Goal: Find specific page/section: Find specific page/section

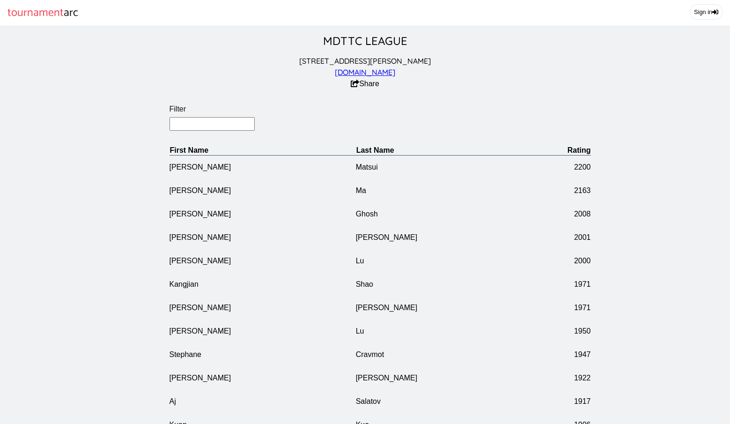
click at [221, 123] on input "Filter" at bounding box center [212, 124] width 86 height 14
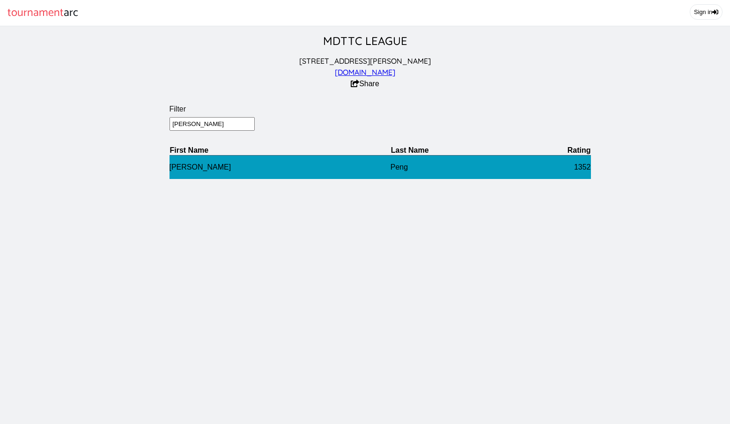
type input "[PERSON_NAME]"
click at [184, 168] on td "[PERSON_NAME]" at bounding box center [279, 167] width 221 height 24
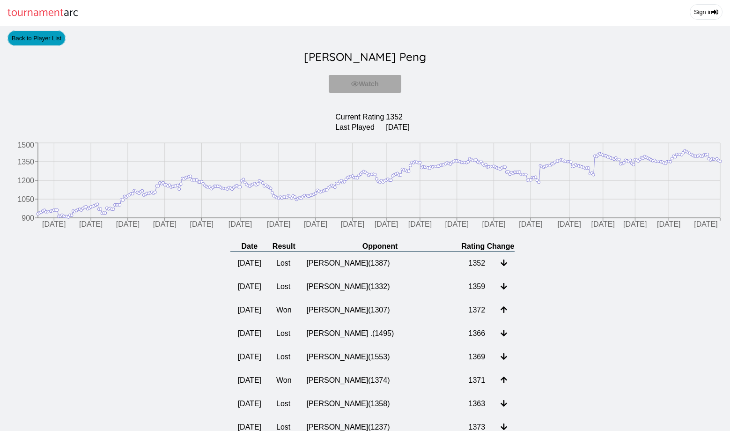
click at [22, 38] on link "Back to Player List" at bounding box center [36, 37] width 58 height 15
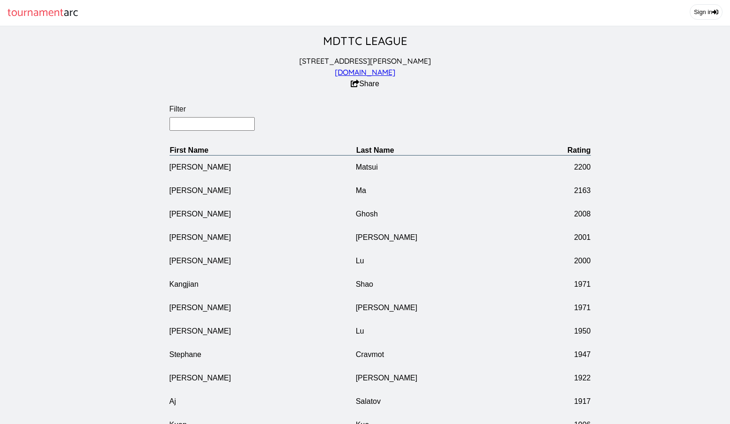
click at [178, 118] on input "Filter" at bounding box center [212, 124] width 86 height 14
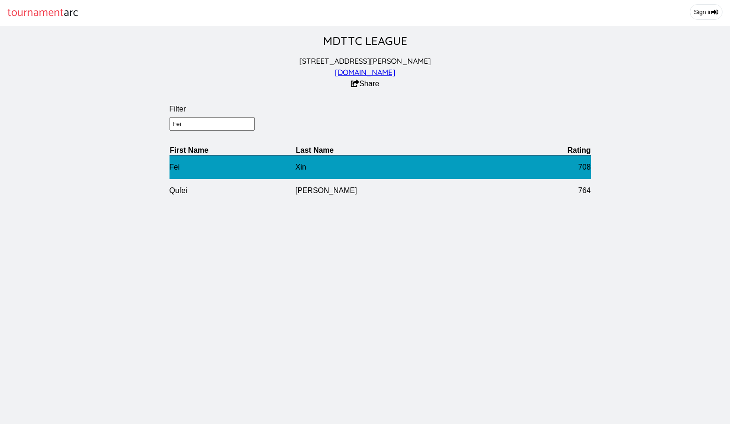
type input "Fei"
click at [177, 167] on td "Fei" at bounding box center [232, 167] width 126 height 24
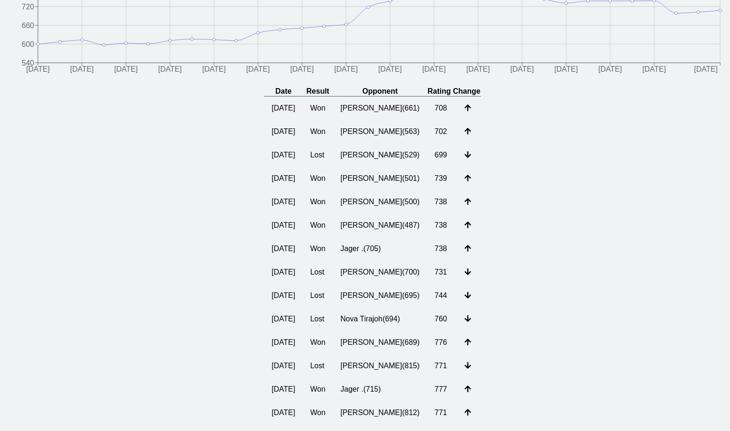
scroll to position [161, 0]
